Goal: Task Accomplishment & Management: Use online tool/utility

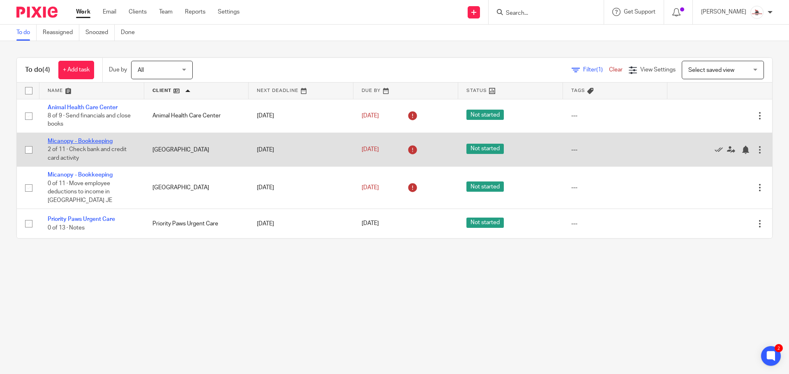
click at [95, 139] on link "Micanopy - Bookkeeping" at bounding box center [80, 142] width 65 height 6
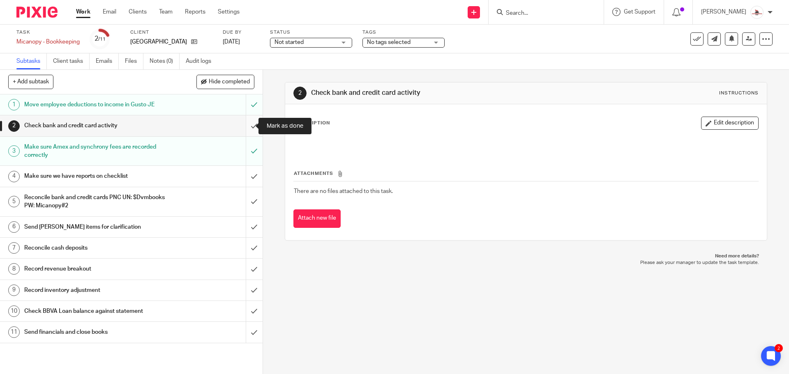
click at [243, 127] on input "submit" at bounding box center [131, 126] width 263 height 21
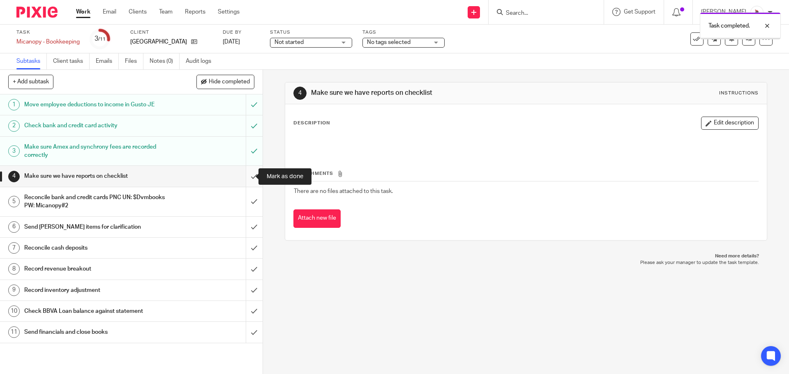
click at [246, 176] on input "submit" at bounding box center [131, 176] width 263 height 21
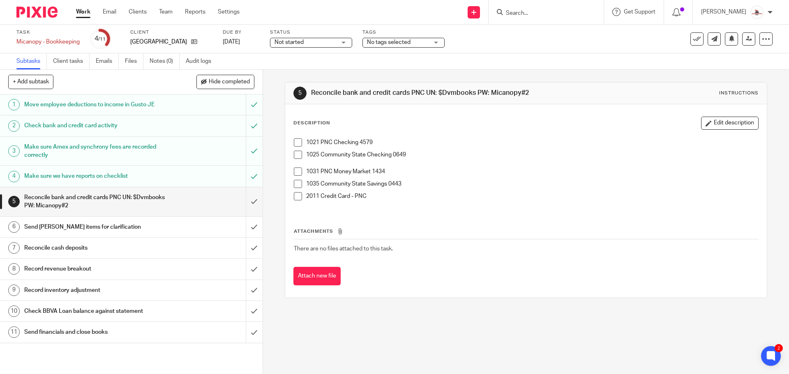
click at [294, 143] on span at bounding box center [298, 143] width 8 height 8
click at [297, 157] on span at bounding box center [298, 155] width 8 height 8
click at [297, 185] on span at bounding box center [298, 184] width 8 height 8
click at [294, 173] on span at bounding box center [298, 172] width 8 height 8
click at [296, 194] on span at bounding box center [298, 196] width 8 height 8
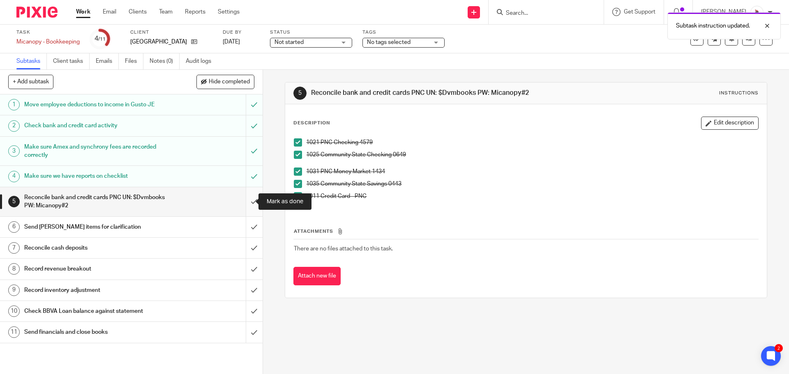
click at [244, 203] on input "submit" at bounding box center [131, 201] width 263 height 29
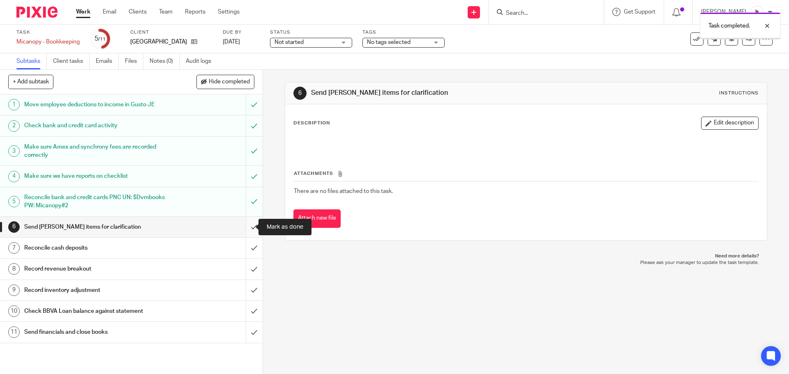
click at [247, 226] on input "submit" at bounding box center [131, 227] width 263 height 21
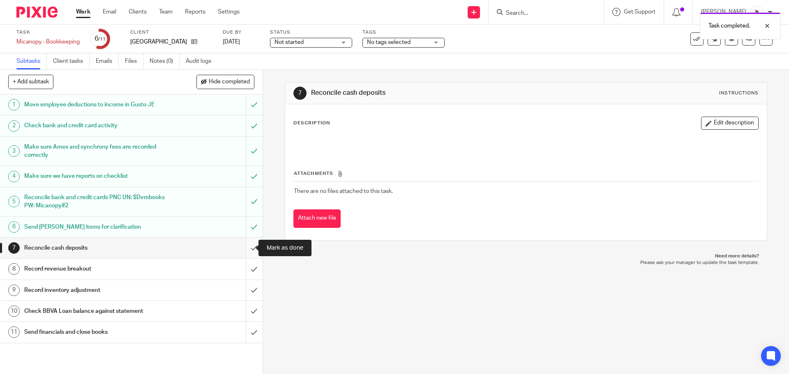
click at [246, 249] on input "submit" at bounding box center [131, 248] width 263 height 21
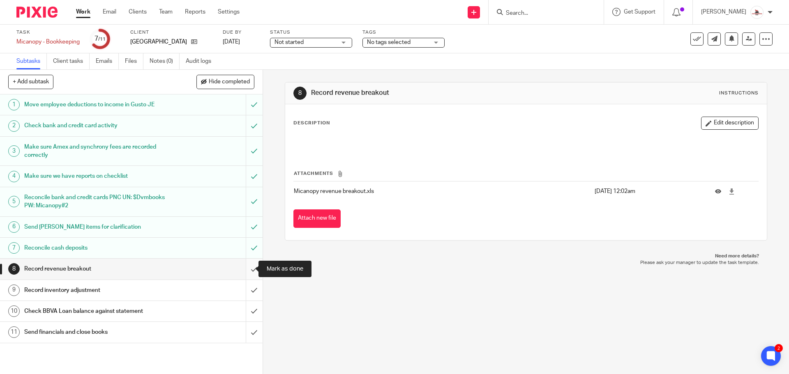
click at [248, 270] on input "submit" at bounding box center [131, 269] width 263 height 21
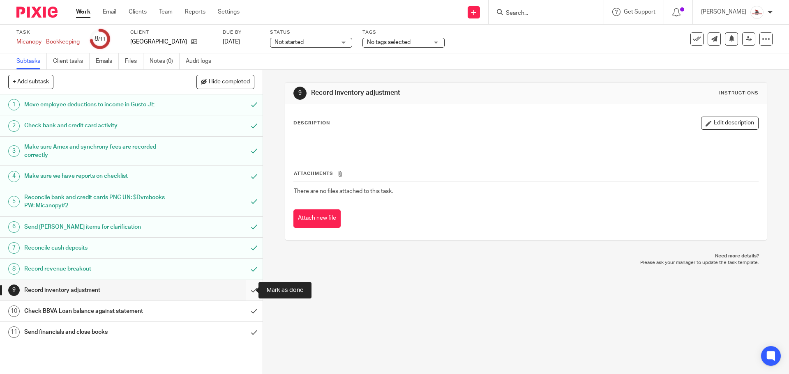
click at [244, 290] on input "submit" at bounding box center [131, 290] width 263 height 21
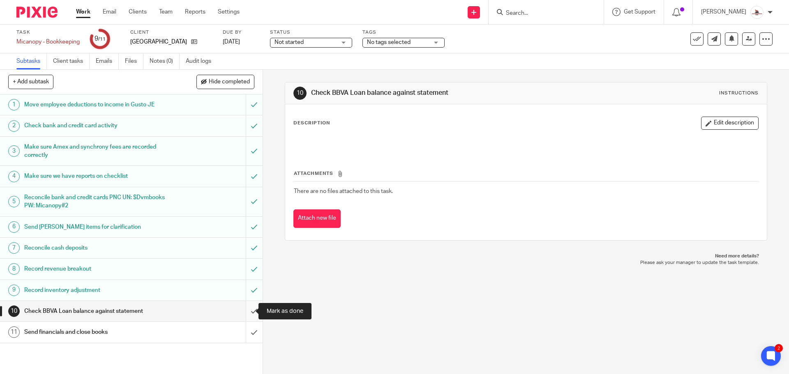
click at [243, 310] on input "submit" at bounding box center [131, 311] width 263 height 21
click at [81, 14] on link "Work" at bounding box center [83, 12] width 14 height 8
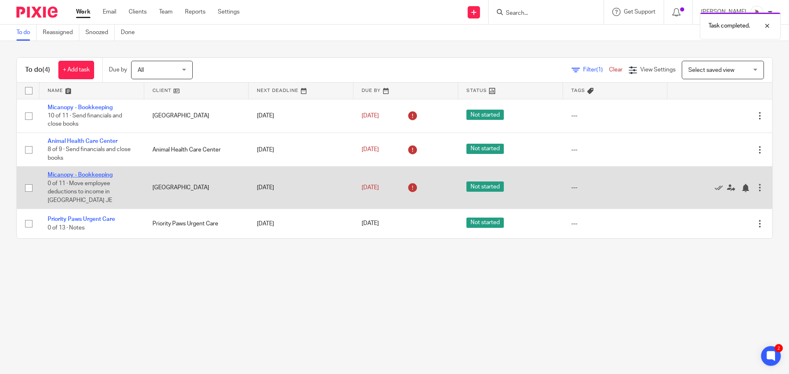
click at [98, 173] on link "Micanopy - Bookkeeping" at bounding box center [80, 175] width 65 height 6
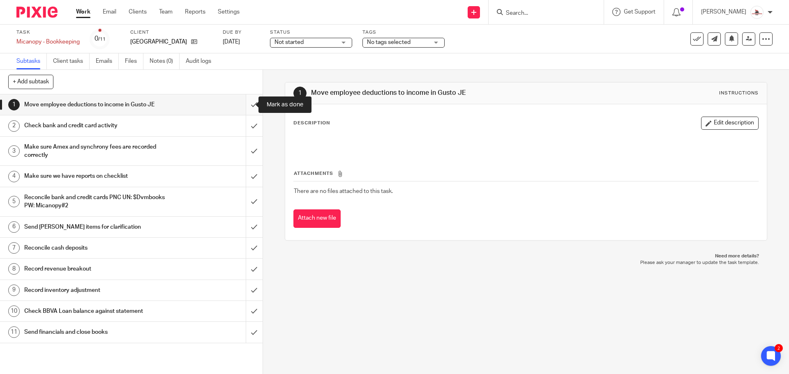
click at [244, 101] on input "submit" at bounding box center [131, 105] width 263 height 21
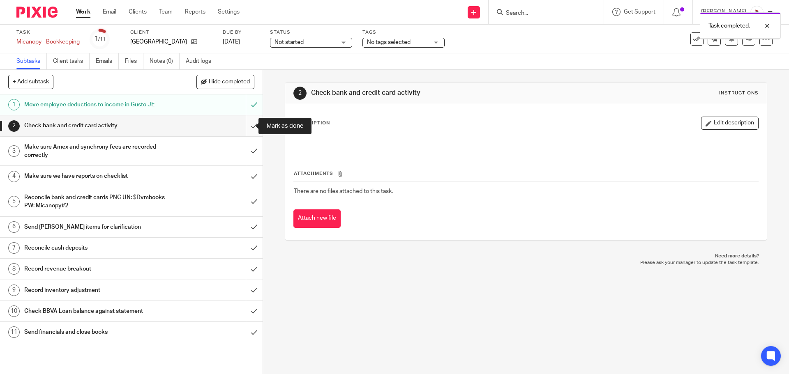
click at [245, 127] on input "submit" at bounding box center [131, 126] width 263 height 21
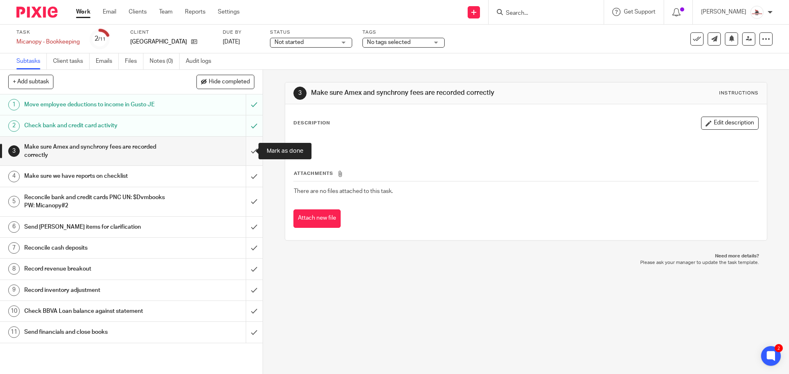
click at [243, 150] on input "submit" at bounding box center [131, 151] width 263 height 29
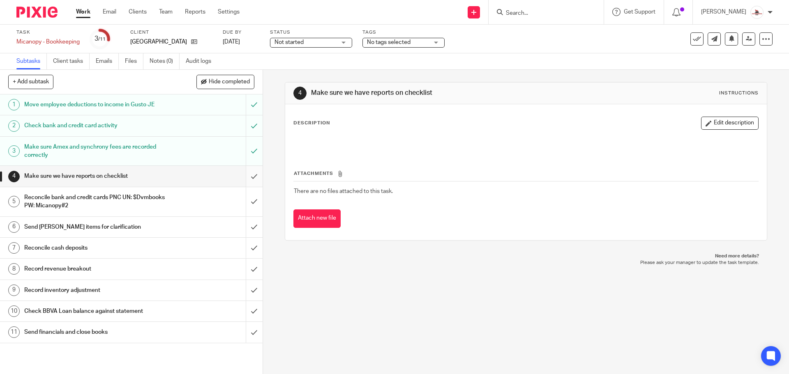
click at [244, 177] on input "submit" at bounding box center [131, 176] width 263 height 21
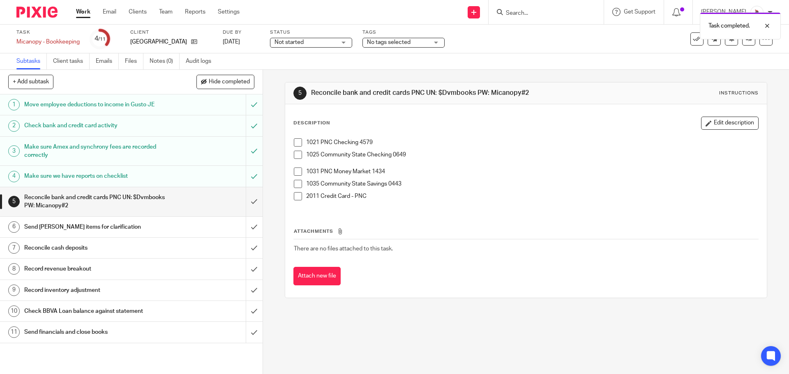
click at [298, 142] on span at bounding box center [298, 143] width 8 height 8
drag, startPoint x: 297, startPoint y: 157, endPoint x: 297, endPoint y: 167, distance: 9.9
click at [297, 157] on span at bounding box center [298, 155] width 8 height 8
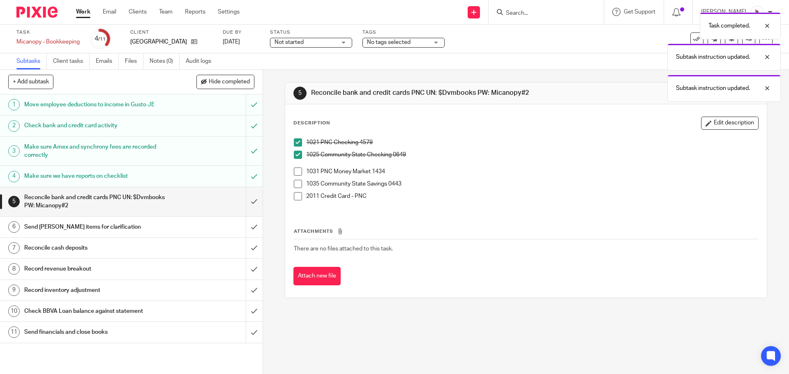
drag, startPoint x: 295, startPoint y: 170, endPoint x: 295, endPoint y: 181, distance: 11.1
click at [295, 171] on span at bounding box center [298, 172] width 8 height 8
drag, startPoint x: 295, startPoint y: 181, endPoint x: 296, endPoint y: 188, distance: 7.0
click at [295, 183] on span at bounding box center [298, 184] width 8 height 8
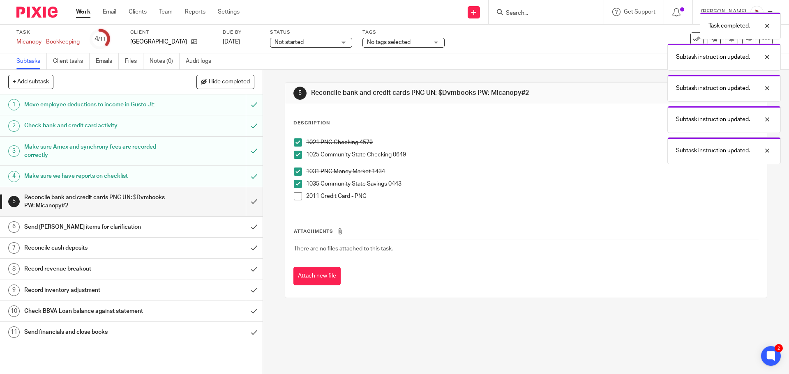
click at [296, 193] on span at bounding box center [298, 196] width 8 height 8
click at [247, 197] on input "submit" at bounding box center [131, 201] width 263 height 29
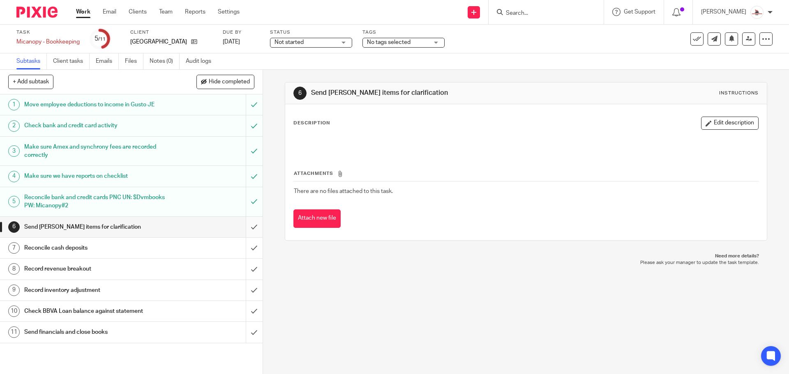
click at [247, 226] on input "submit" at bounding box center [131, 227] width 263 height 21
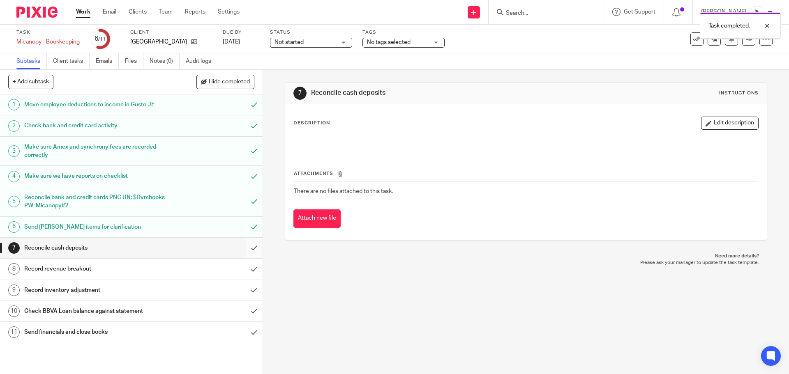
click at [244, 250] on input "submit" at bounding box center [131, 248] width 263 height 21
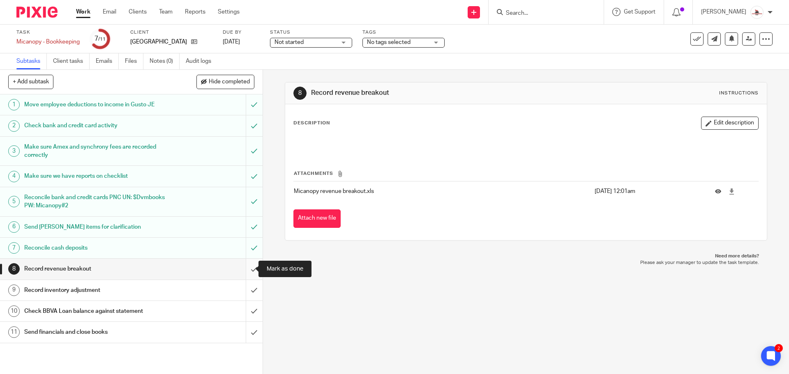
click at [245, 268] on input "submit" at bounding box center [131, 269] width 263 height 21
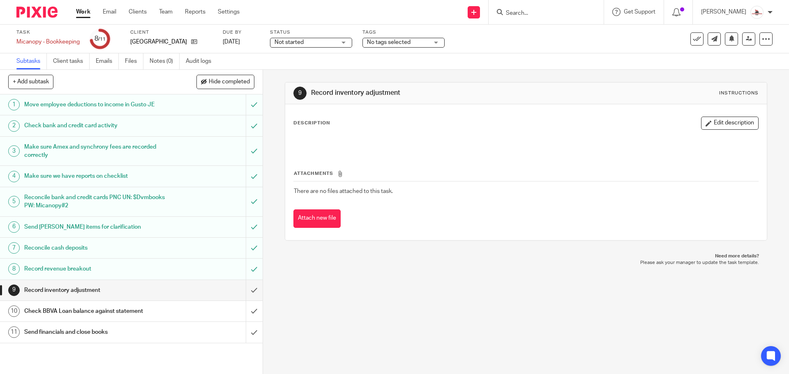
click at [245, 291] on input "submit" at bounding box center [131, 290] width 263 height 21
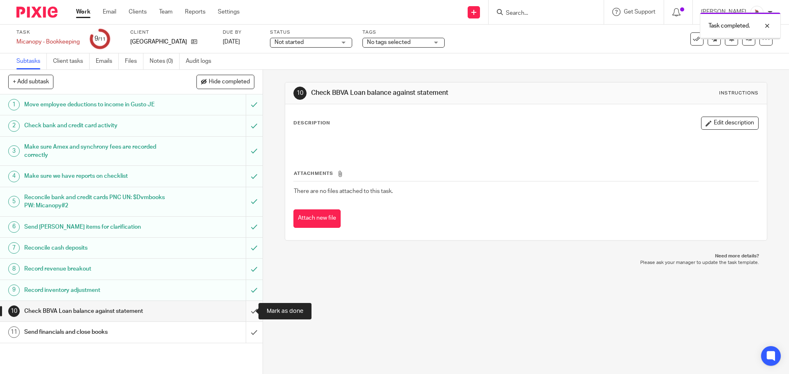
click at [246, 311] on input "submit" at bounding box center [131, 311] width 263 height 21
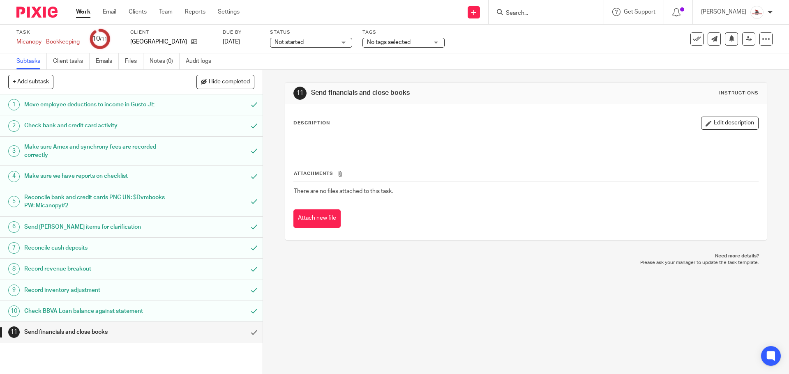
click at [82, 13] on link "Work" at bounding box center [83, 12] width 14 height 8
